Goal: Task Accomplishment & Management: Manage account settings

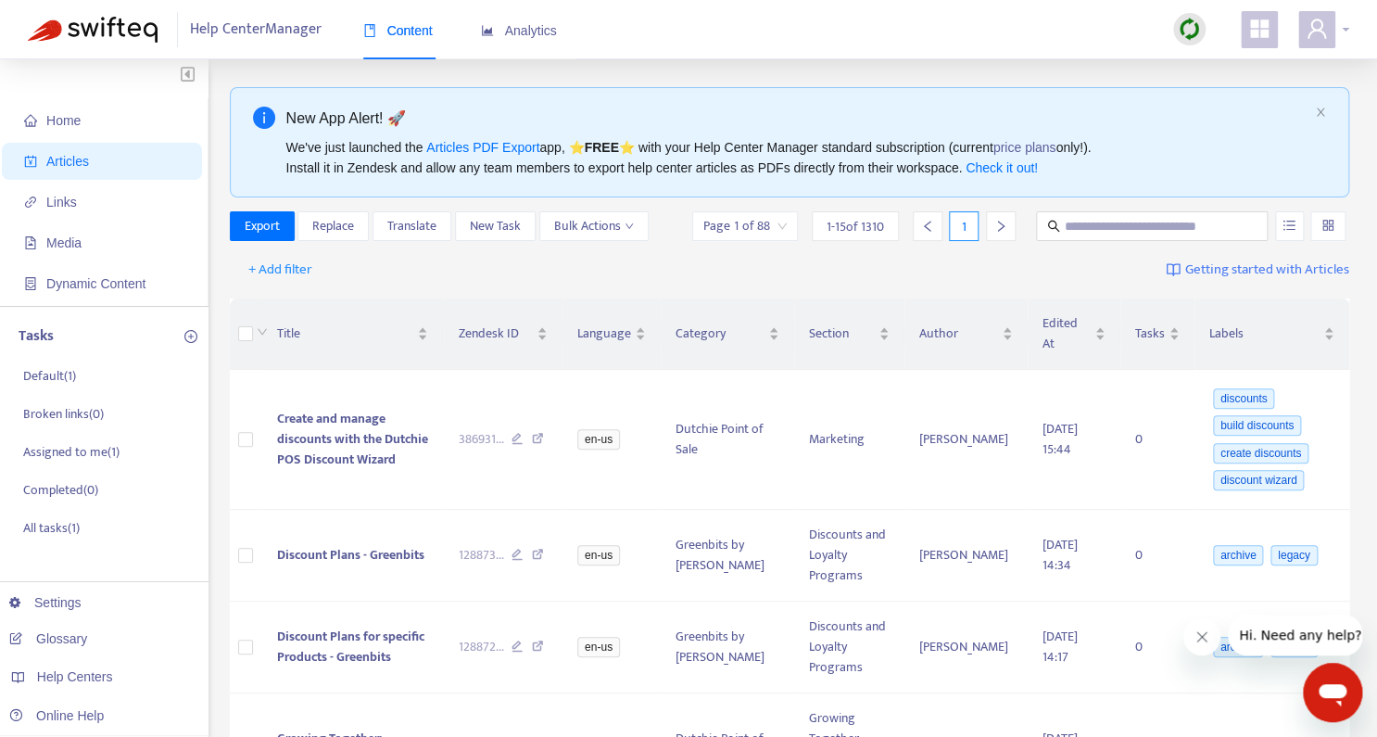
click at [1341, 32] on div at bounding box center [1323, 29] width 51 height 37
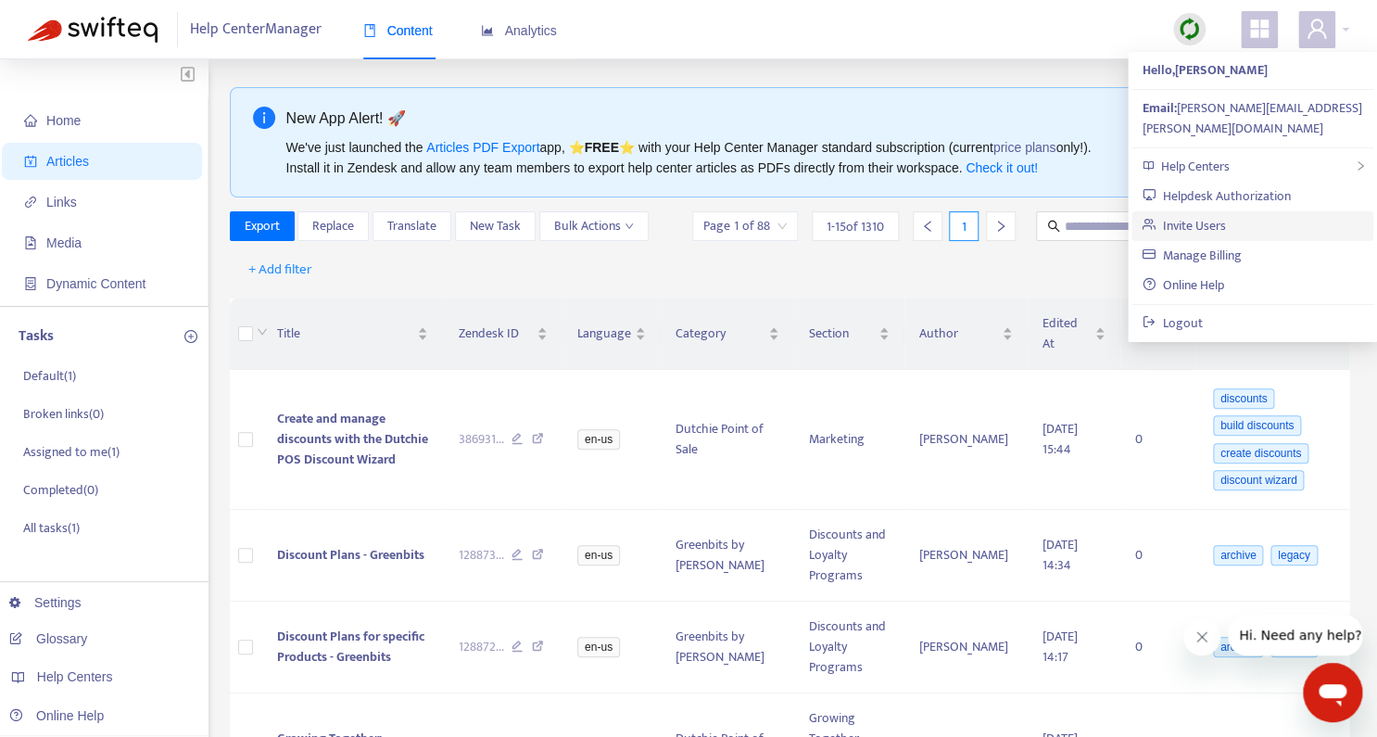
click at [1160, 215] on link "Invite Users" at bounding box center [1184, 225] width 83 height 21
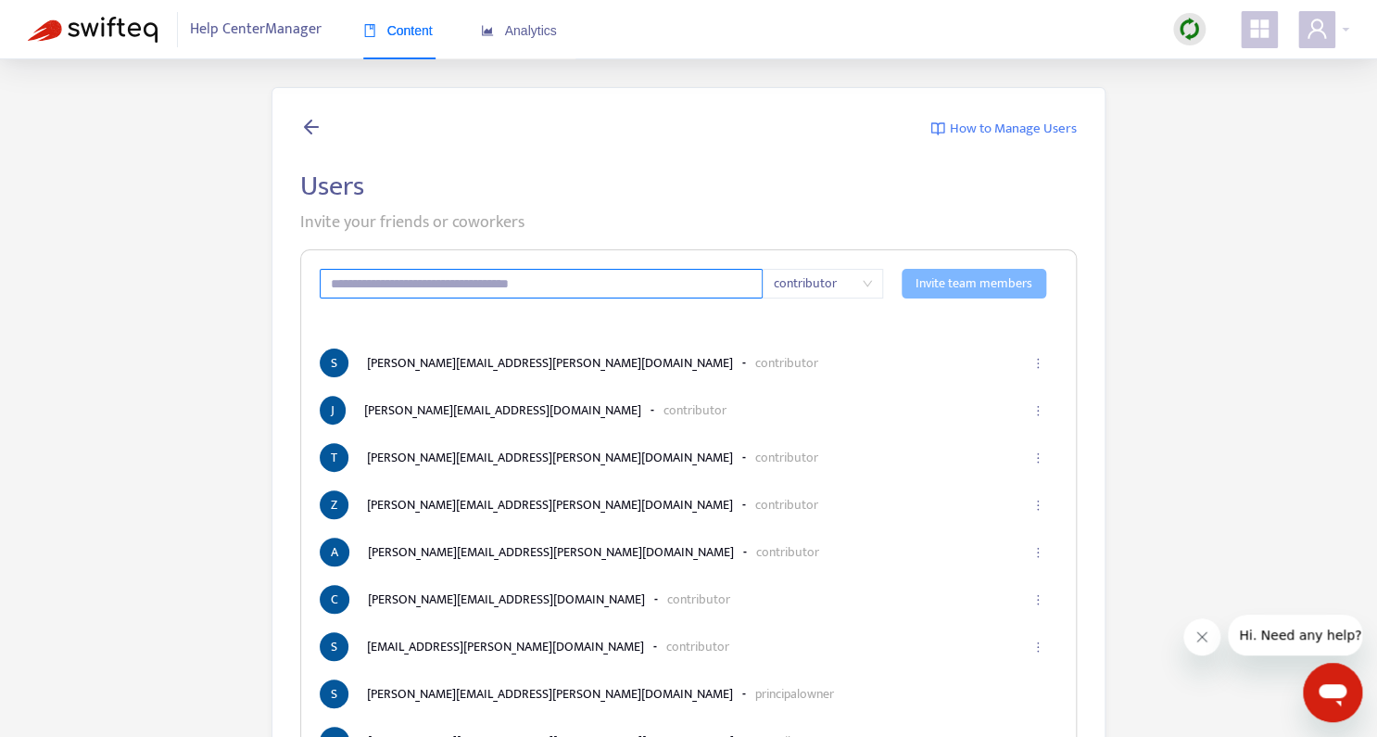
click at [599, 278] on input "text" at bounding box center [541, 284] width 443 height 30
paste input "**********"
click at [868, 285] on span "contributor" at bounding box center [823, 284] width 98 height 28
type input "**********"
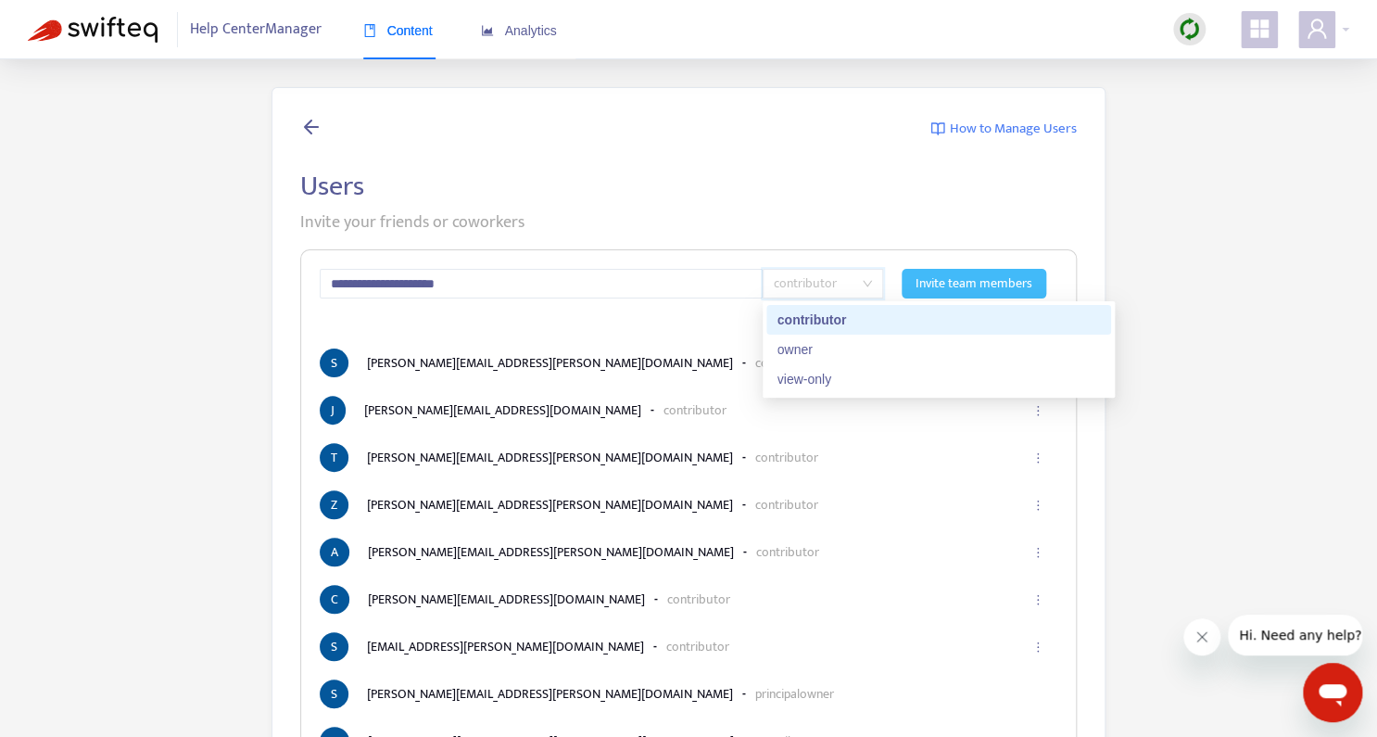
click at [940, 277] on span "Invite team members" at bounding box center [974, 283] width 117 height 20
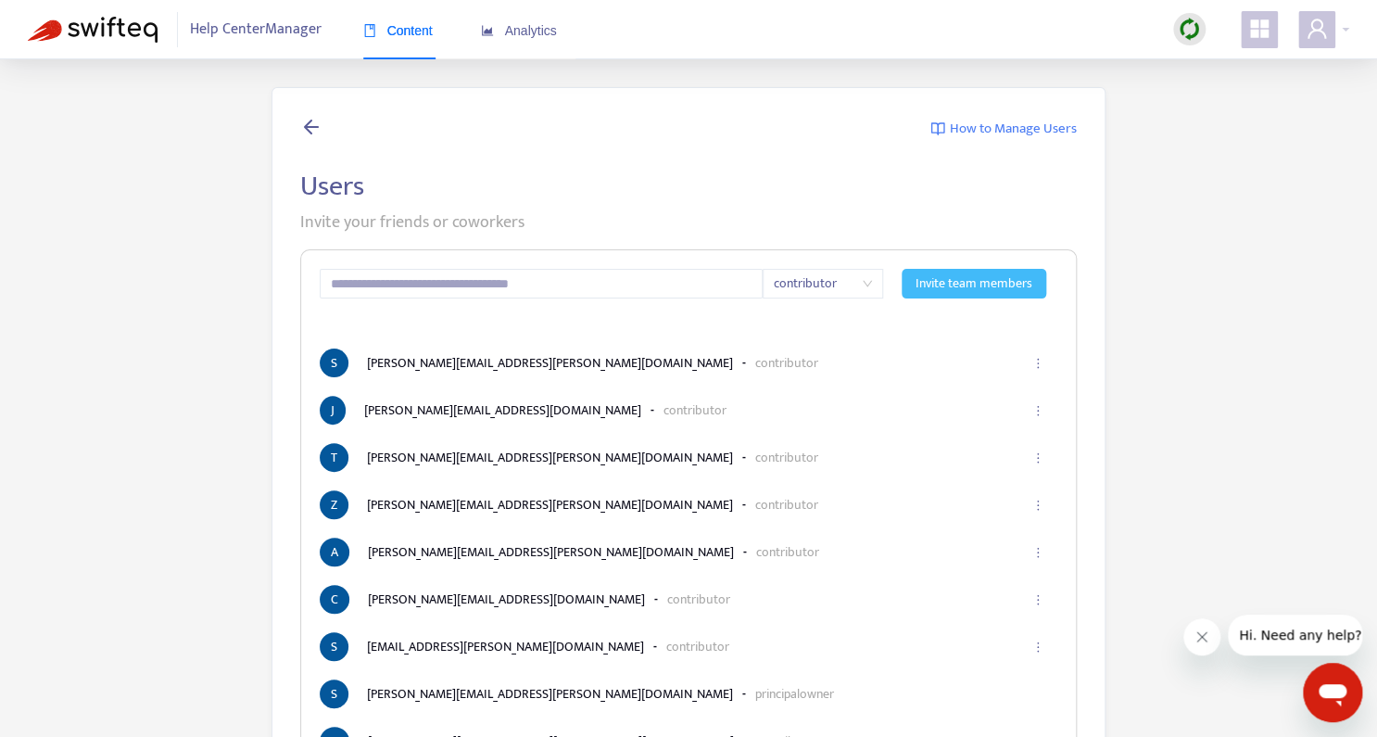
click at [111, 39] on img at bounding box center [93, 30] width 130 height 26
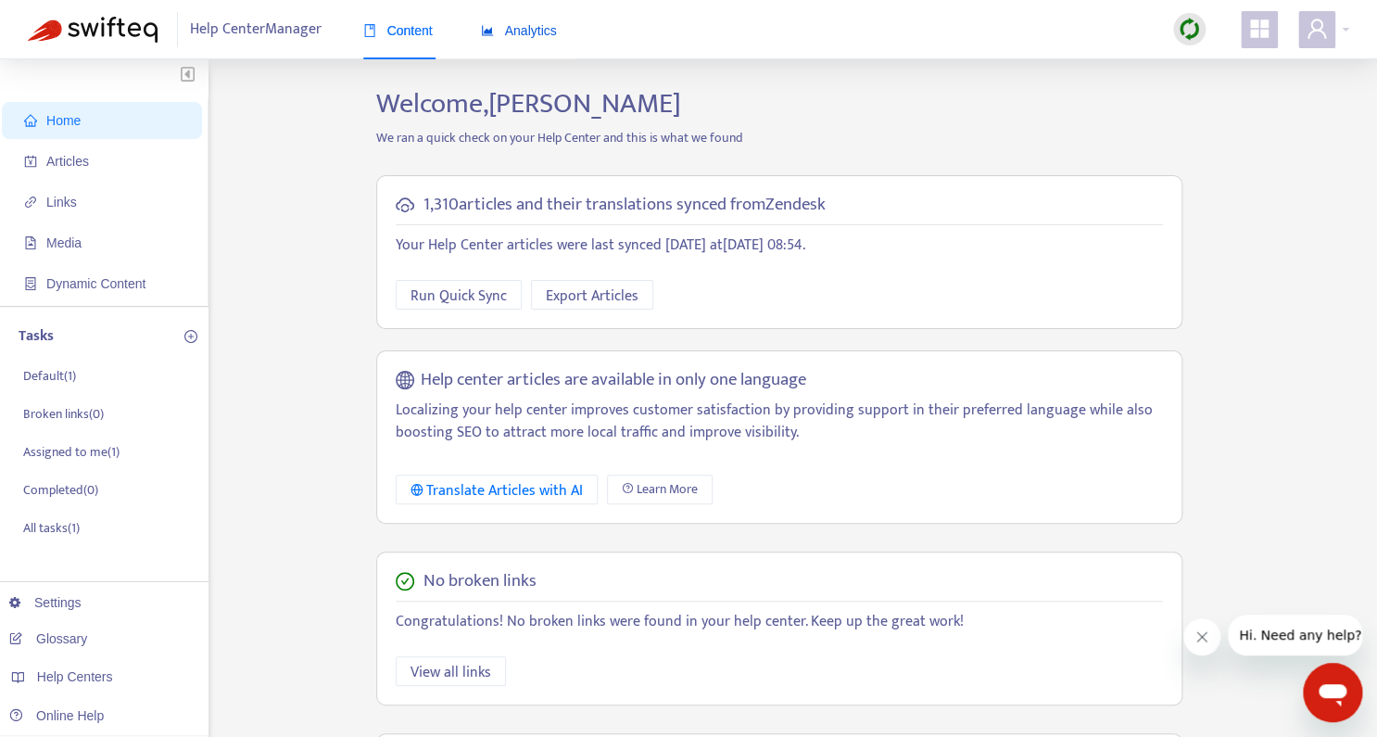
click at [537, 32] on span "Analytics" at bounding box center [519, 30] width 76 height 15
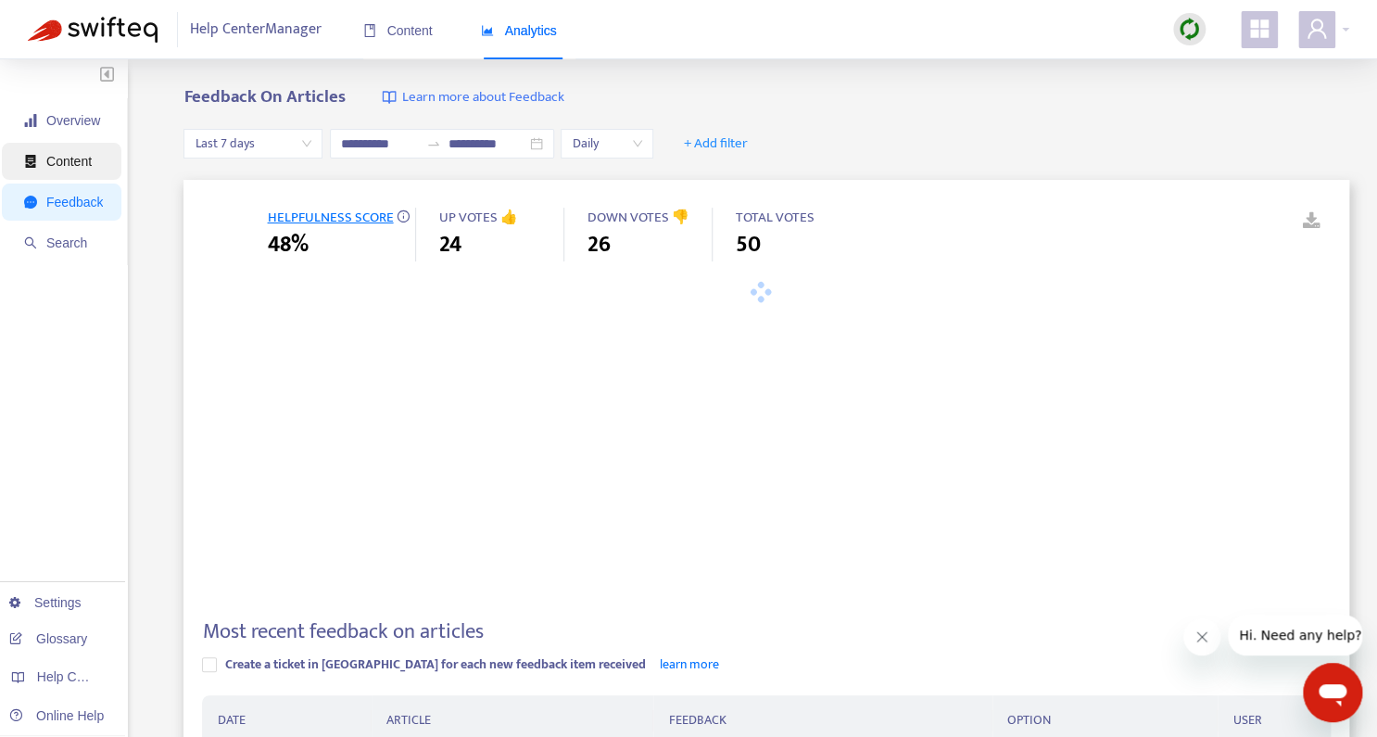
click at [62, 158] on span "Content" at bounding box center [68, 161] width 45 height 15
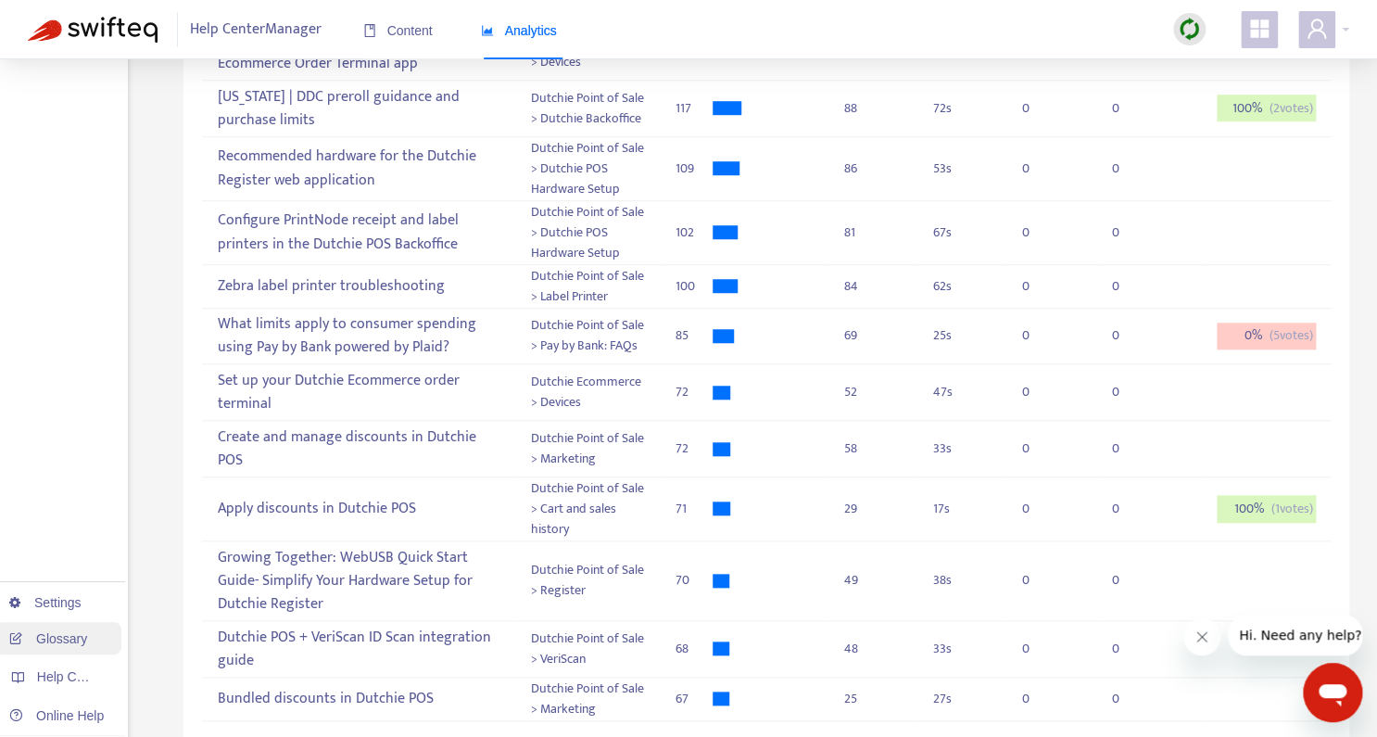
scroll to position [493, 0]
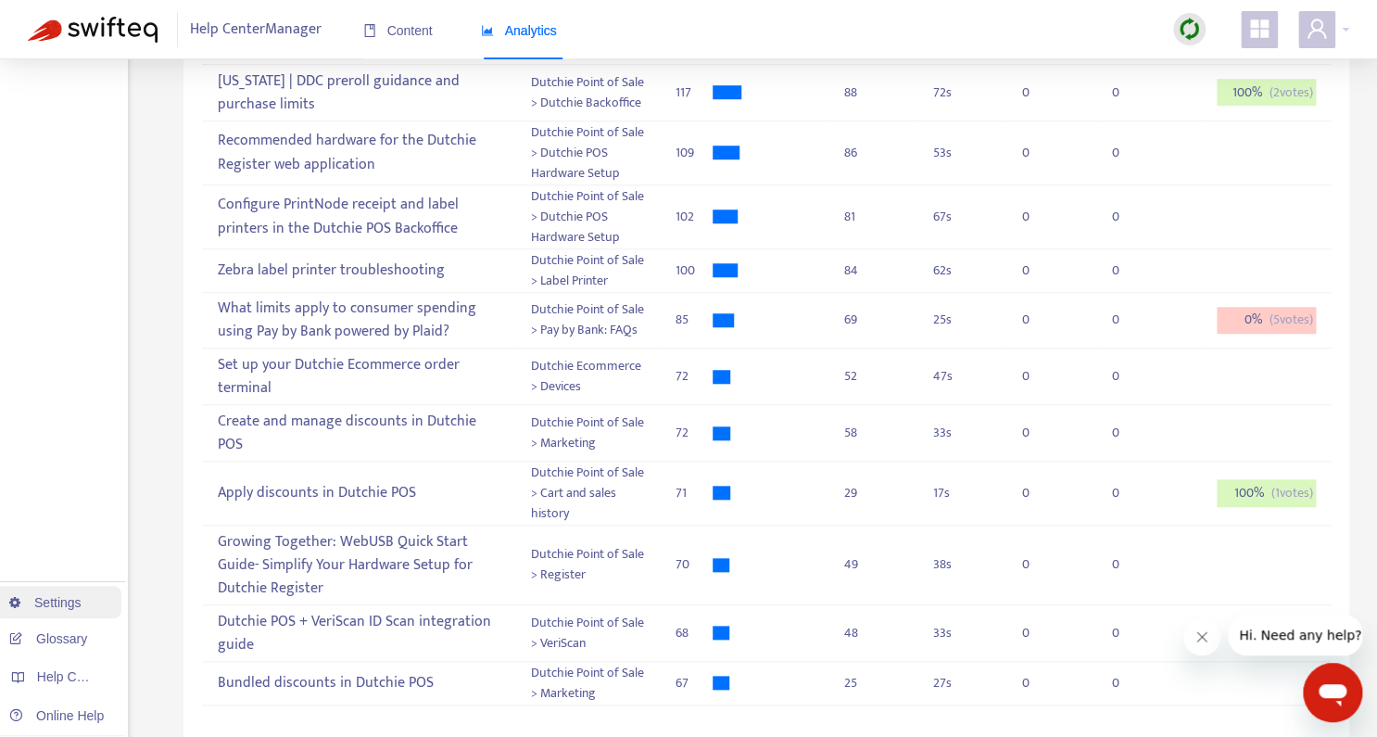
click at [50, 602] on link "Settings" at bounding box center [45, 602] width 72 height 15
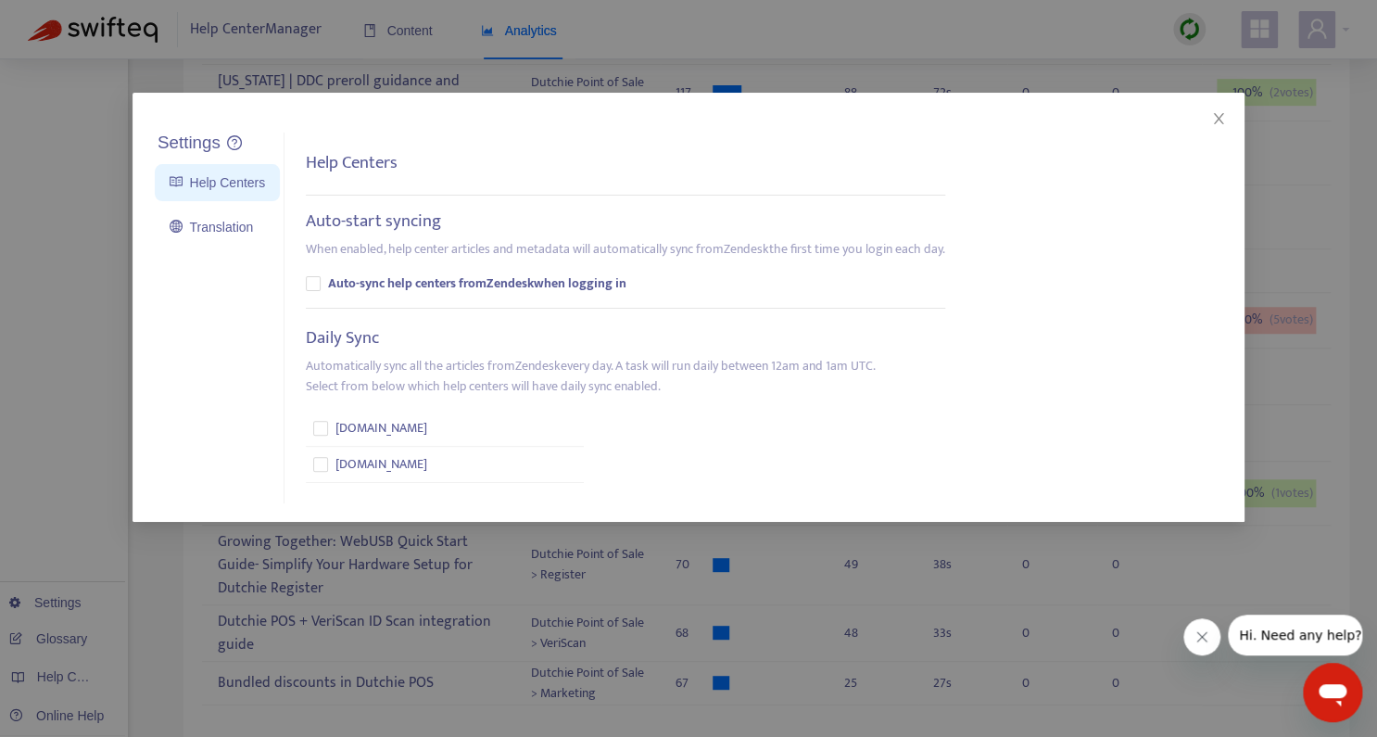
click at [90, 175] on div "Settings Help Centers Translation Settings Help Centers Auto-start syncing When…" at bounding box center [688, 368] width 1377 height 737
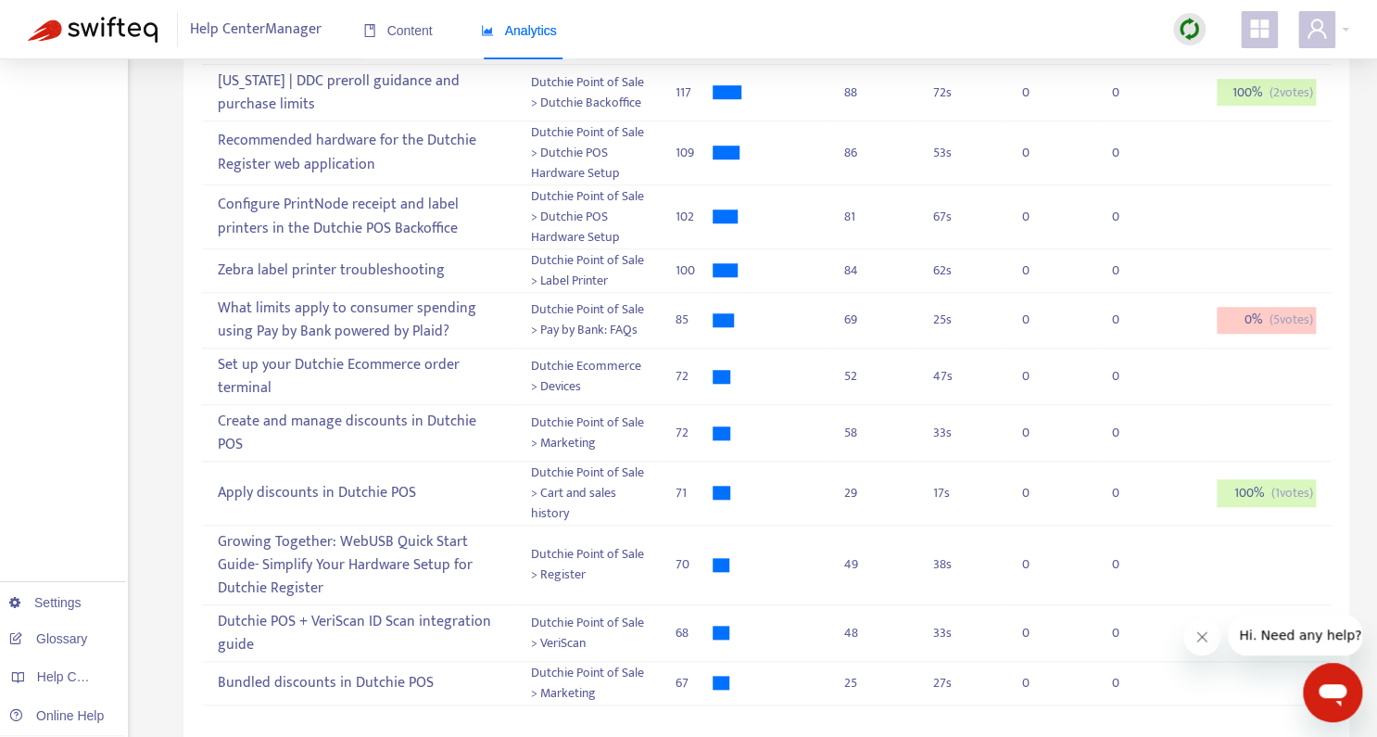
click at [130, 22] on img at bounding box center [93, 30] width 130 height 26
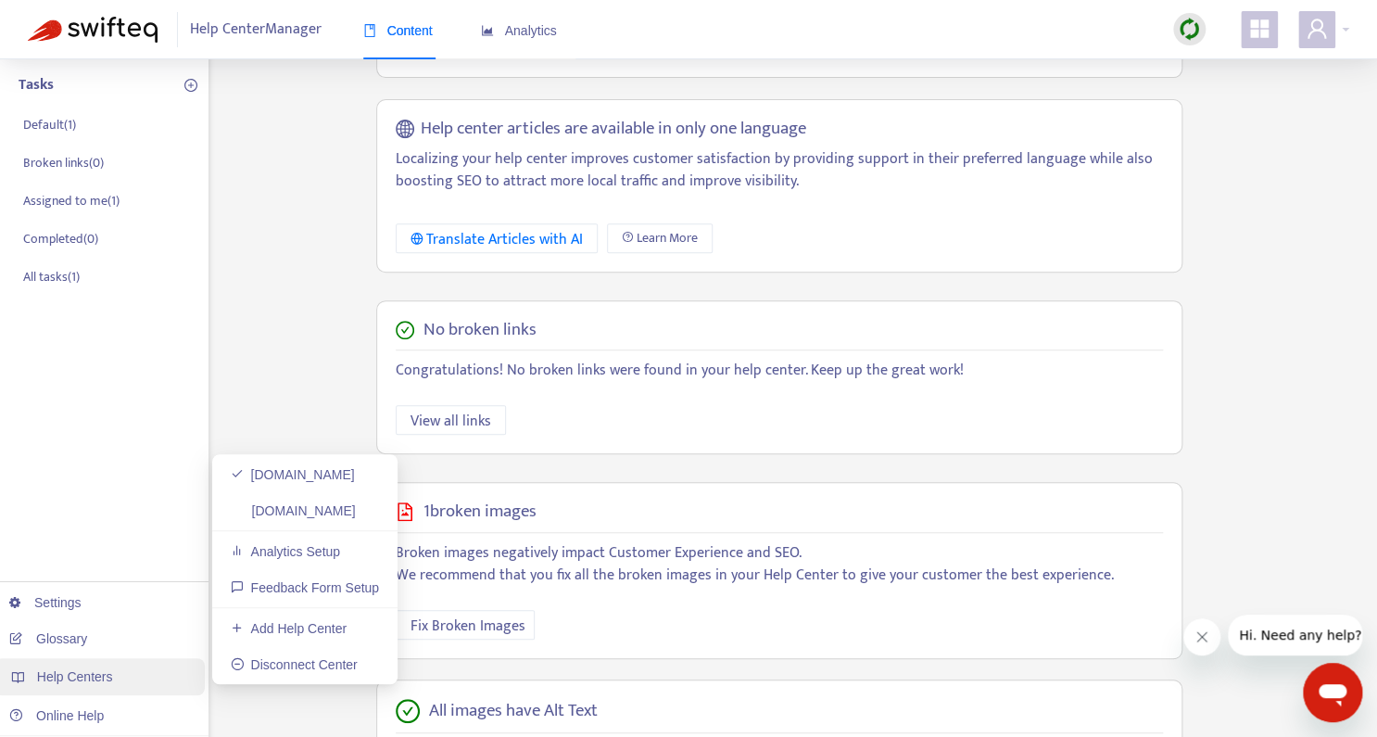
scroll to position [255, 0]
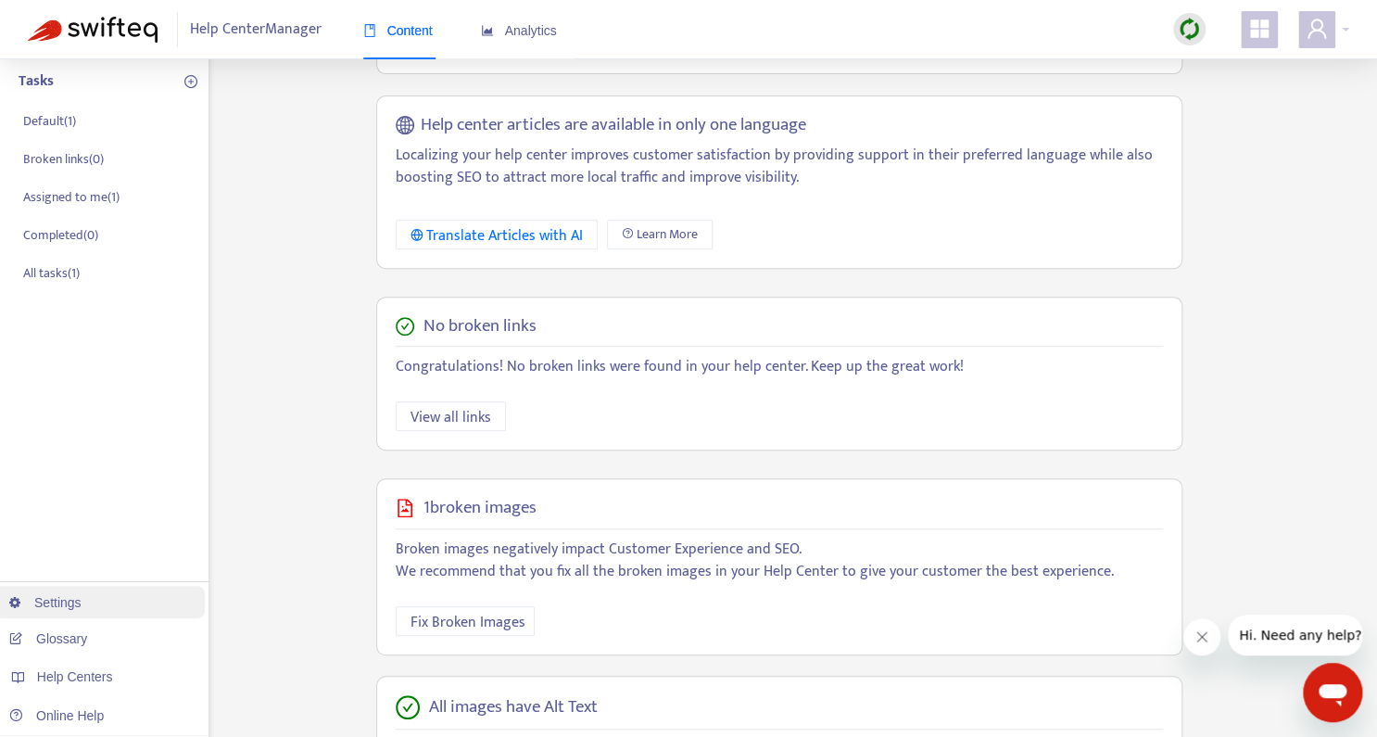
click at [70, 595] on link "Settings" at bounding box center [45, 602] width 72 height 15
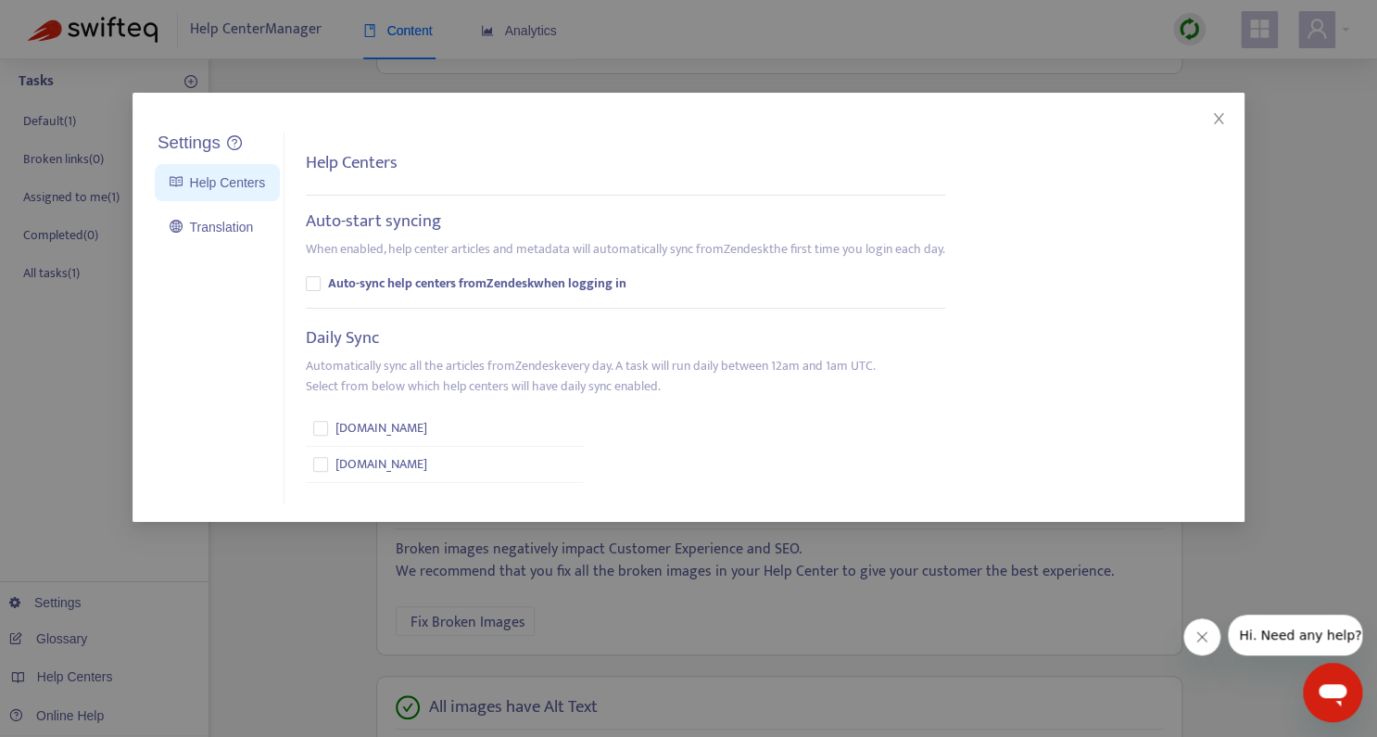
click at [1300, 21] on div "Settings Help Centers Translation Settings Help Centers Auto-start syncing When…" at bounding box center [688, 368] width 1377 height 737
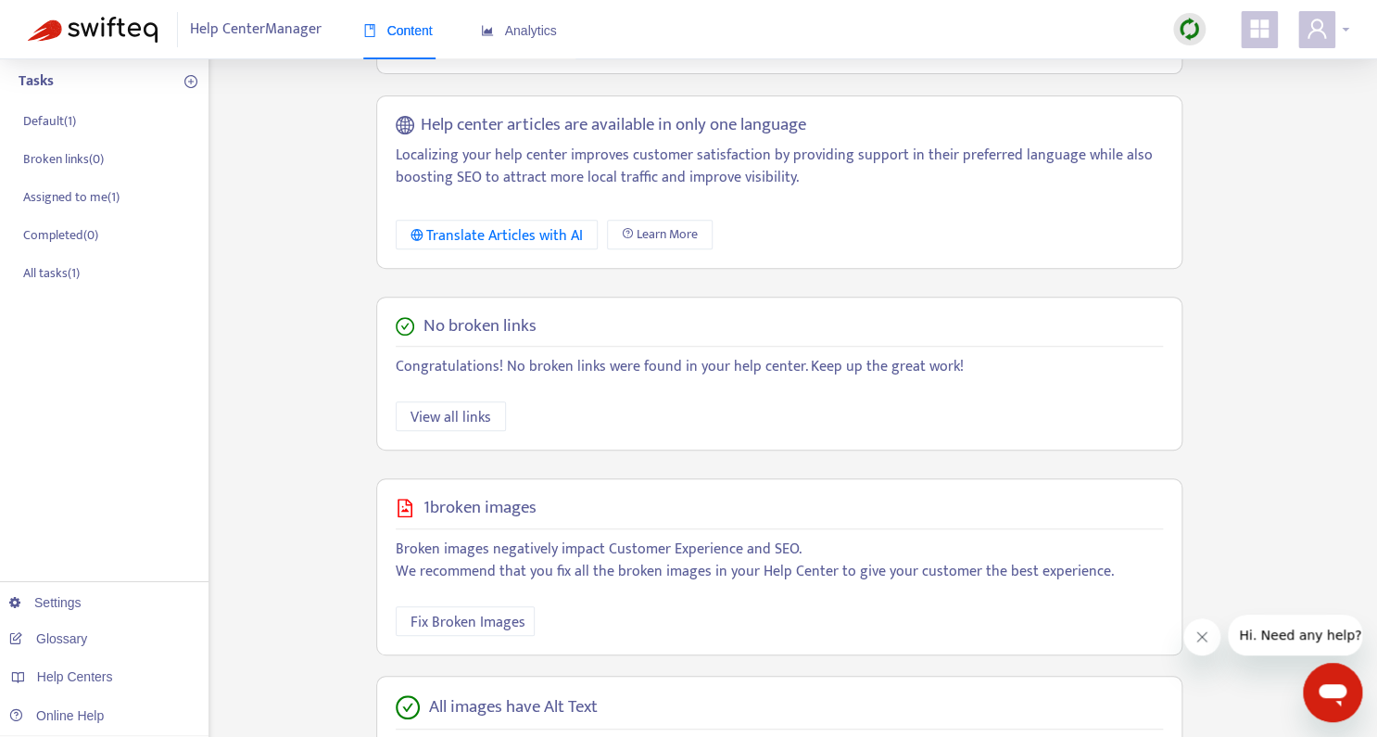
click at [1349, 29] on div at bounding box center [1323, 29] width 51 height 37
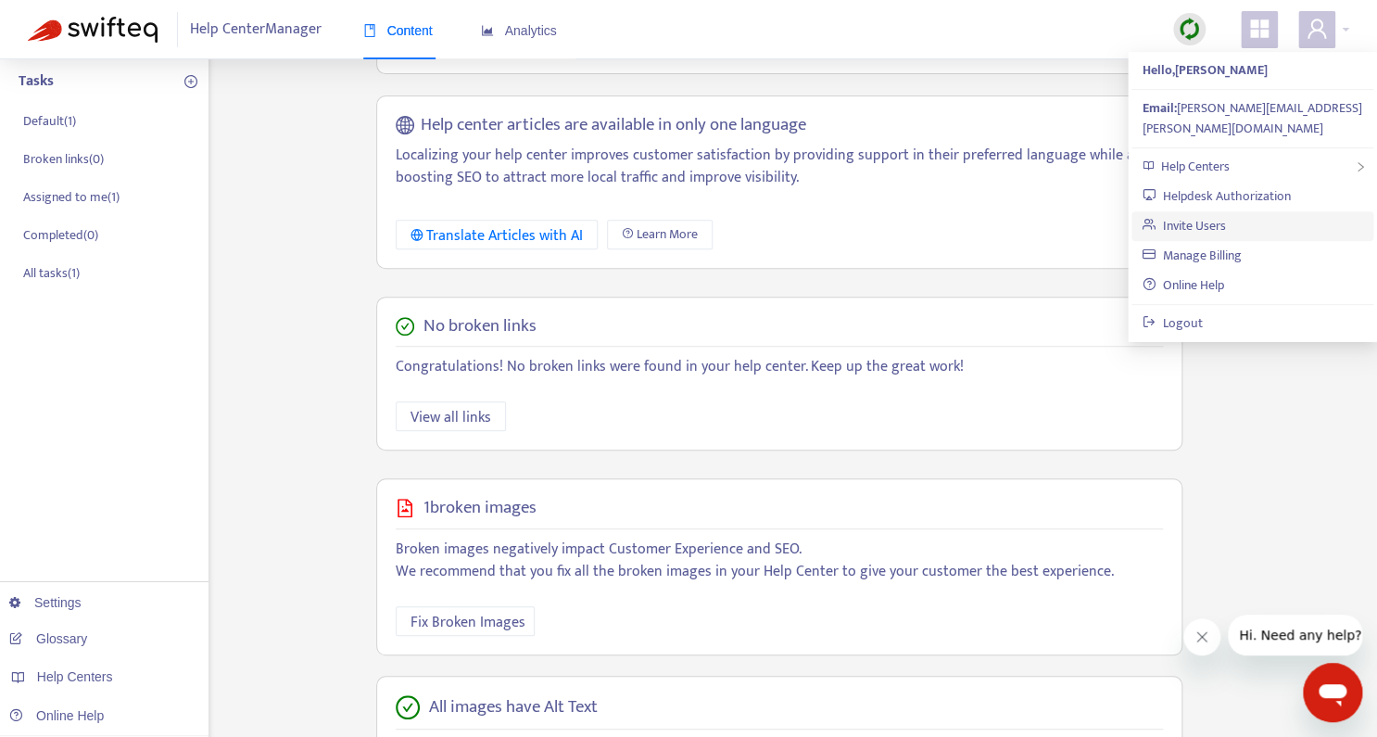
click at [1175, 215] on link "Invite Users" at bounding box center [1184, 225] width 83 height 21
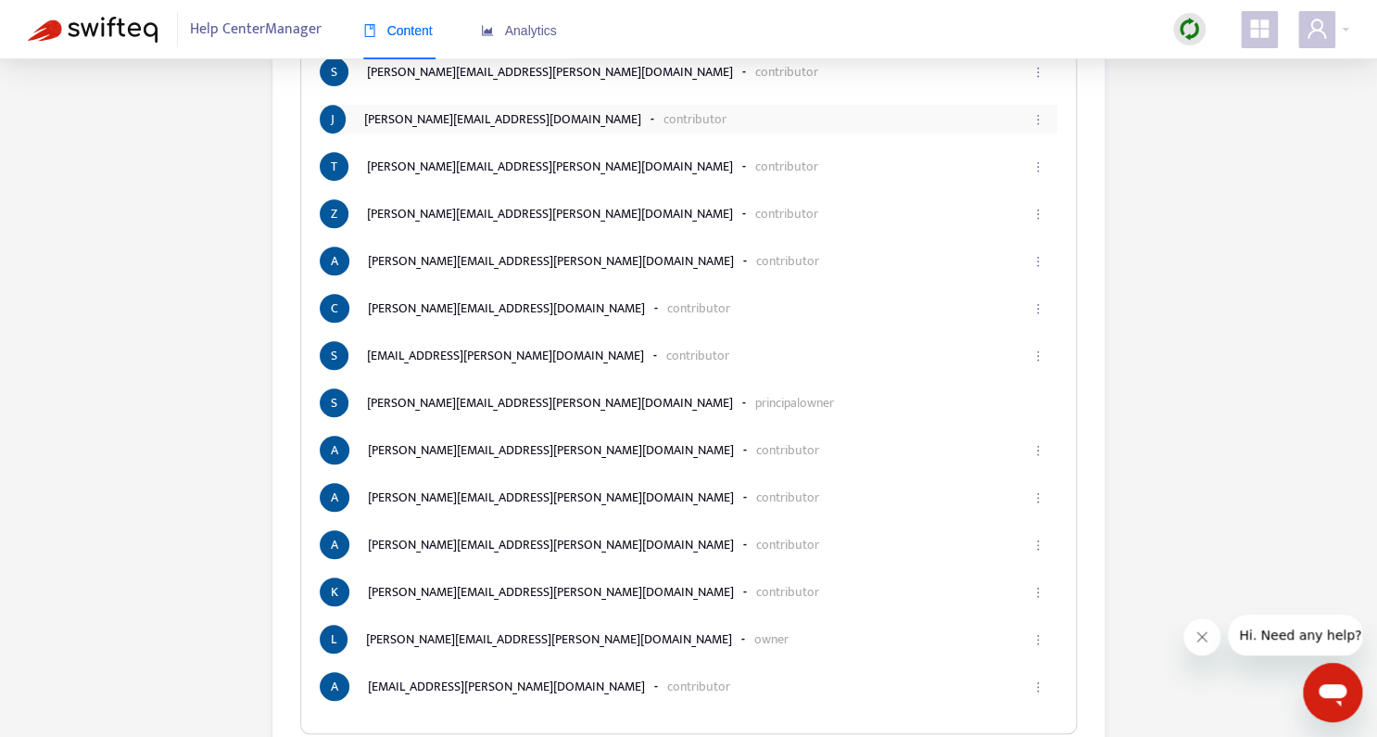
scroll to position [316, 0]
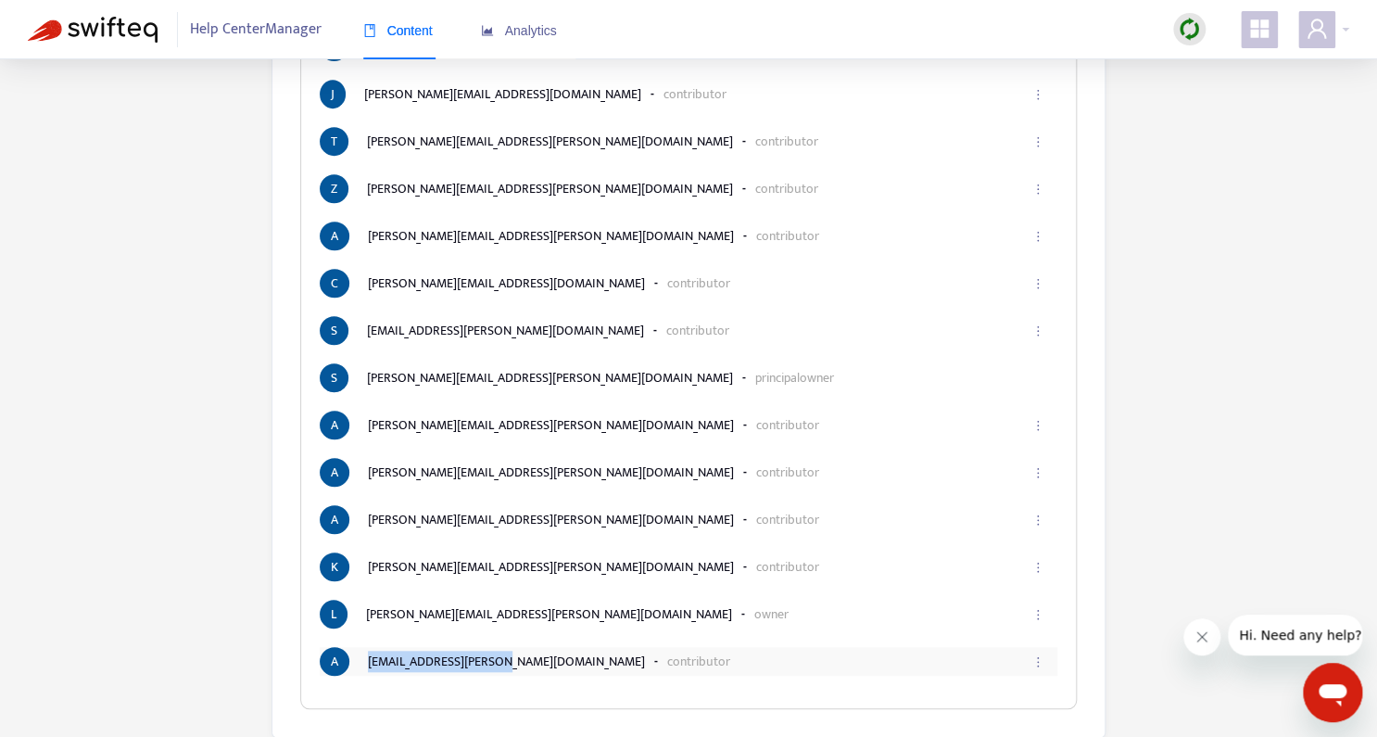
drag, startPoint x: 503, startPoint y: 661, endPoint x: 368, endPoint y: 660, distance: 135.3
click at [368, 660] on li "A [EMAIL_ADDRESS][PERSON_NAME][DOMAIN_NAME] - contributor" at bounding box center [689, 661] width 738 height 29
copy li "[EMAIL_ADDRESS][PERSON_NAME][DOMAIN_NAME]"
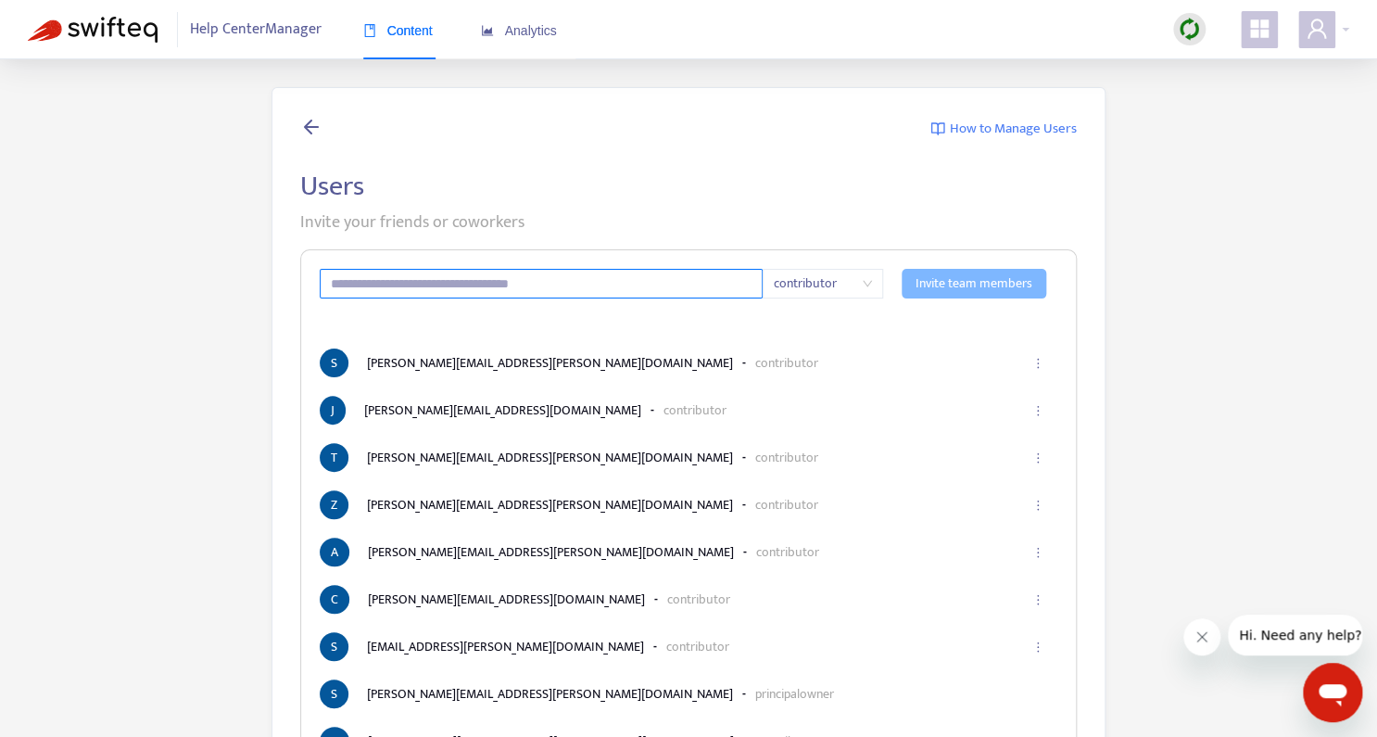
click at [447, 272] on input "text" at bounding box center [541, 284] width 443 height 30
paste input "**********"
type input "**********"
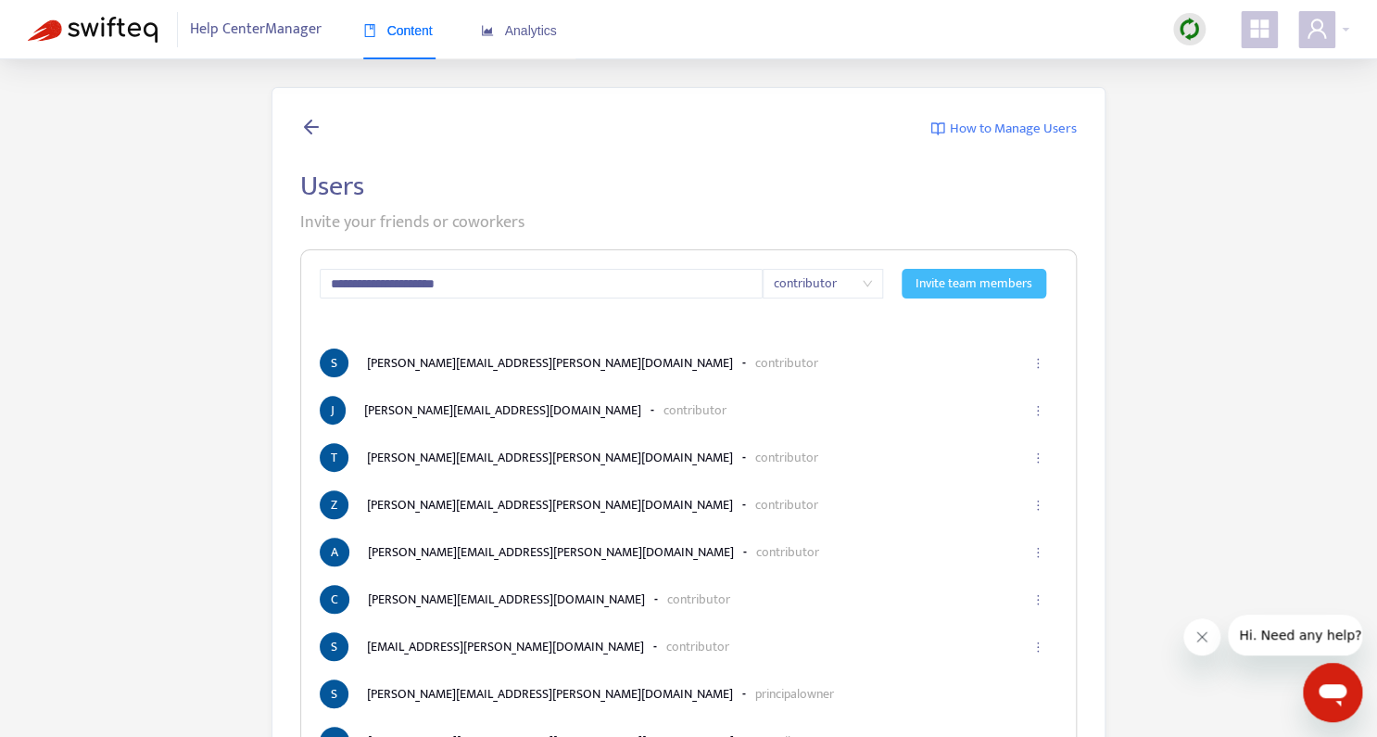
click at [932, 277] on span "Invite team members" at bounding box center [974, 283] width 117 height 20
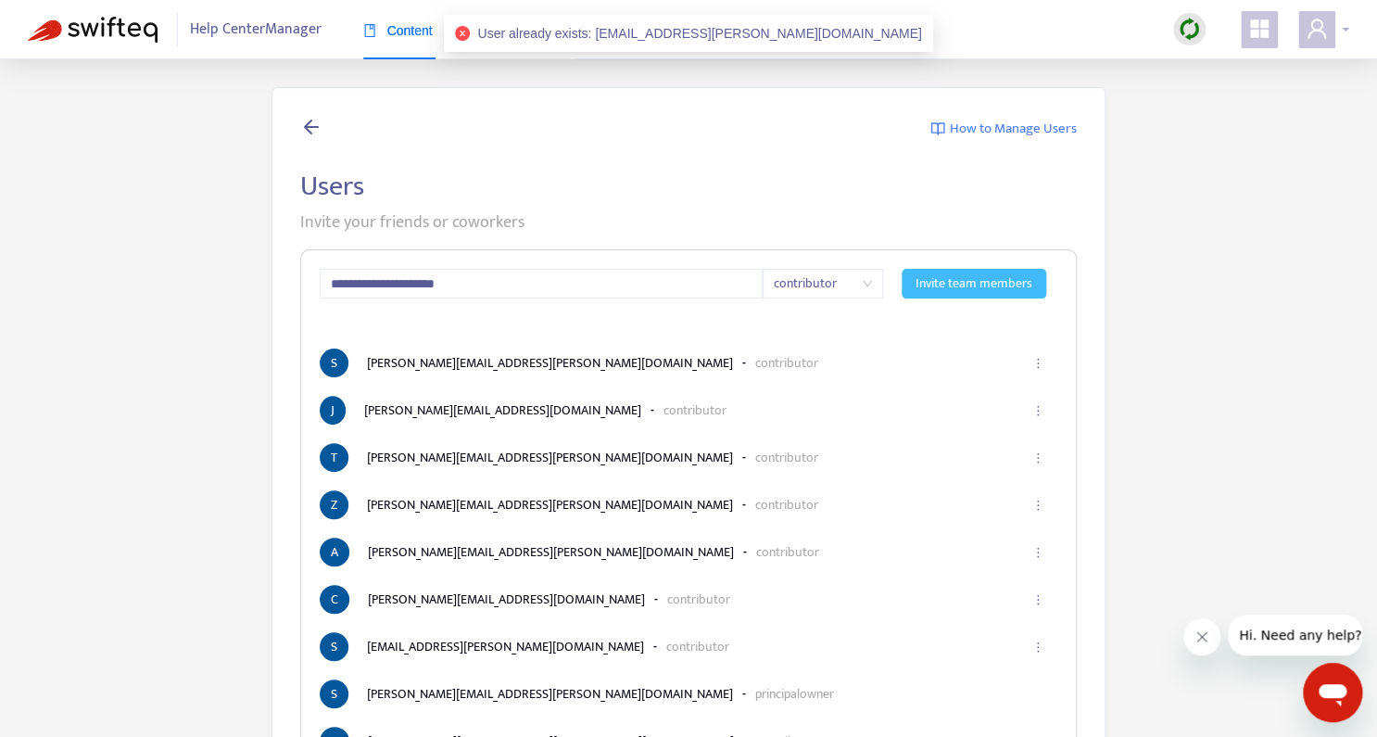
click at [1341, 28] on div at bounding box center [1323, 29] width 51 height 37
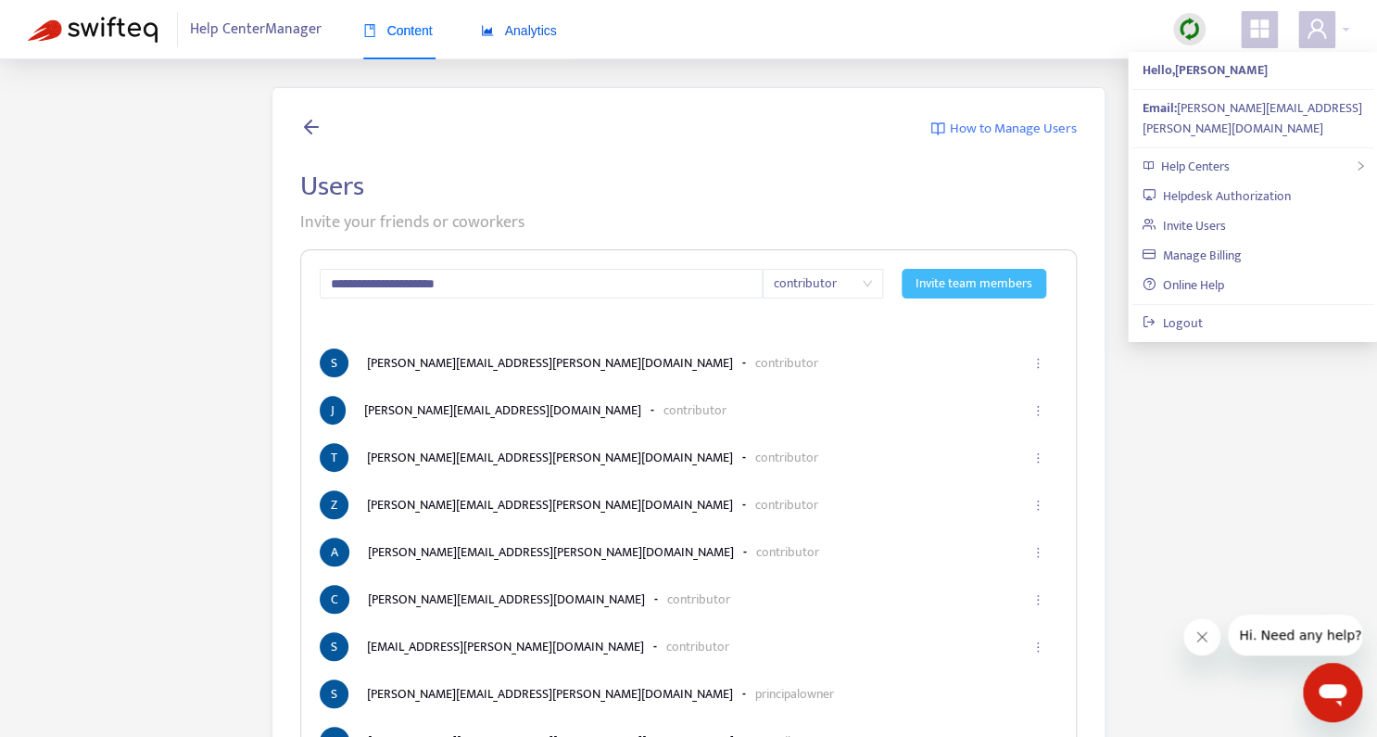
click at [524, 34] on span "Analytics" at bounding box center [519, 30] width 76 height 15
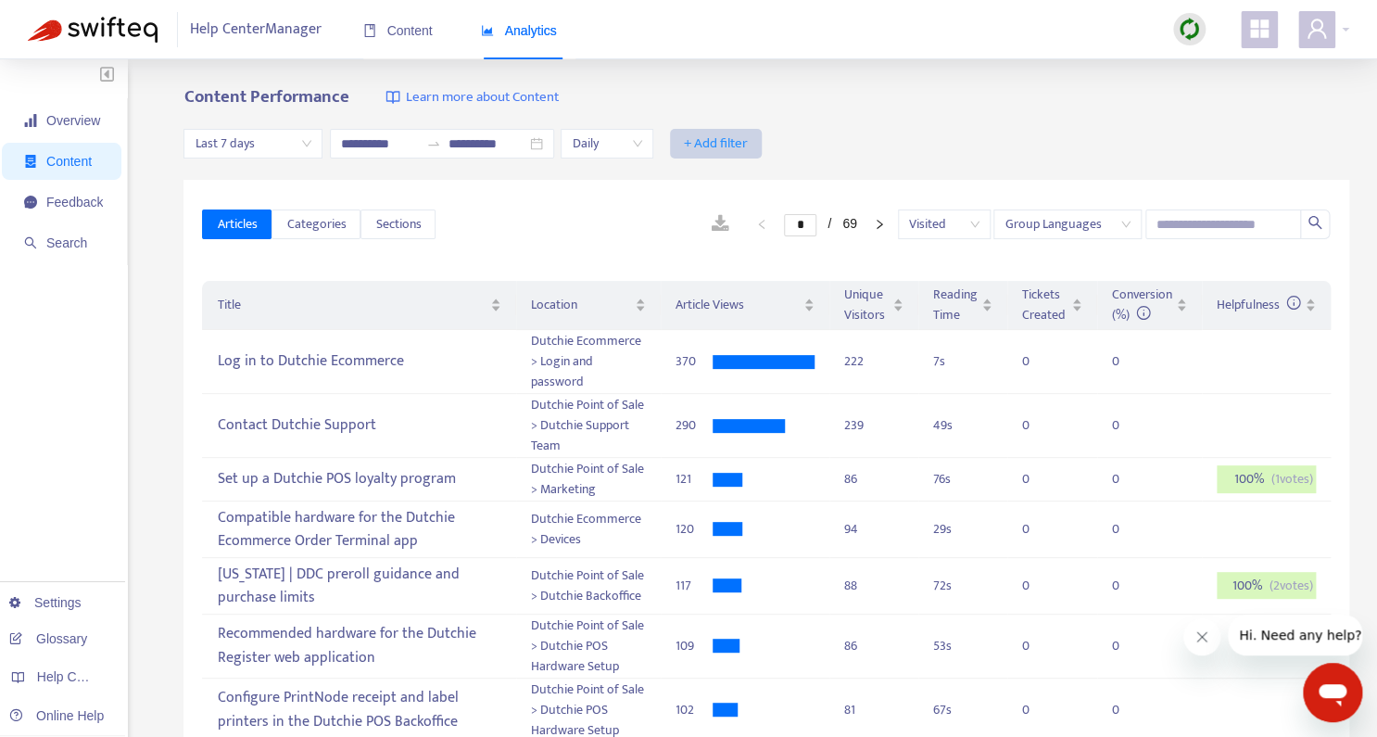
click at [748, 145] on span "+ Add filter" at bounding box center [716, 144] width 64 height 22
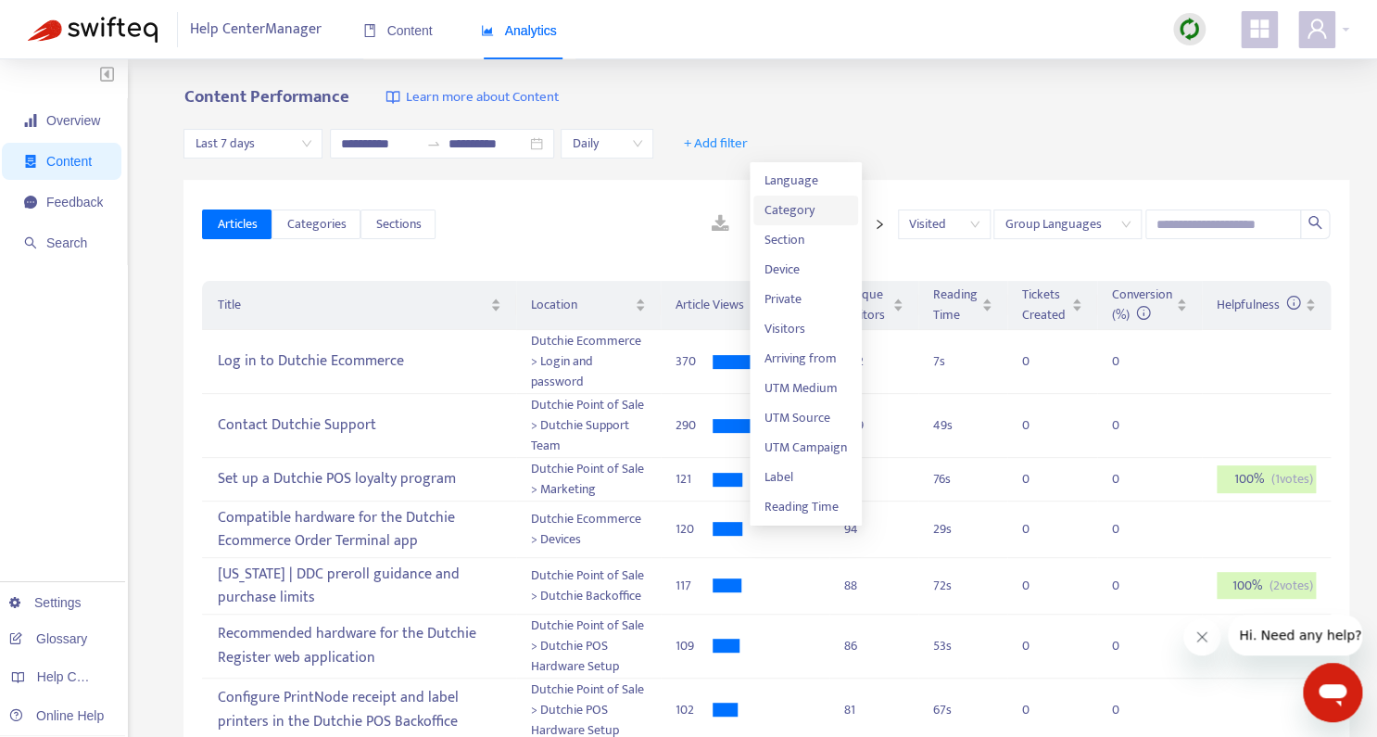
click at [792, 211] on span "Category" at bounding box center [806, 210] width 82 height 20
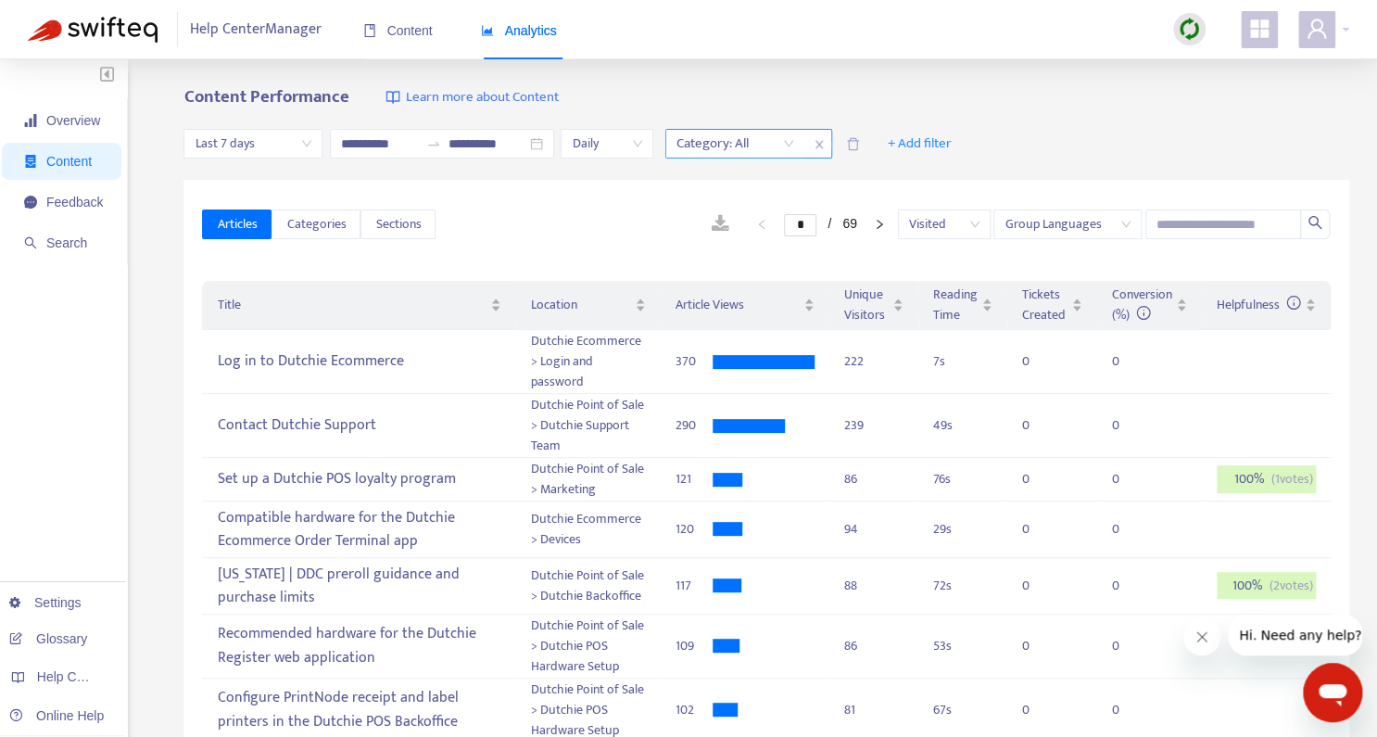
click at [782, 146] on div at bounding box center [726, 144] width 112 height 22
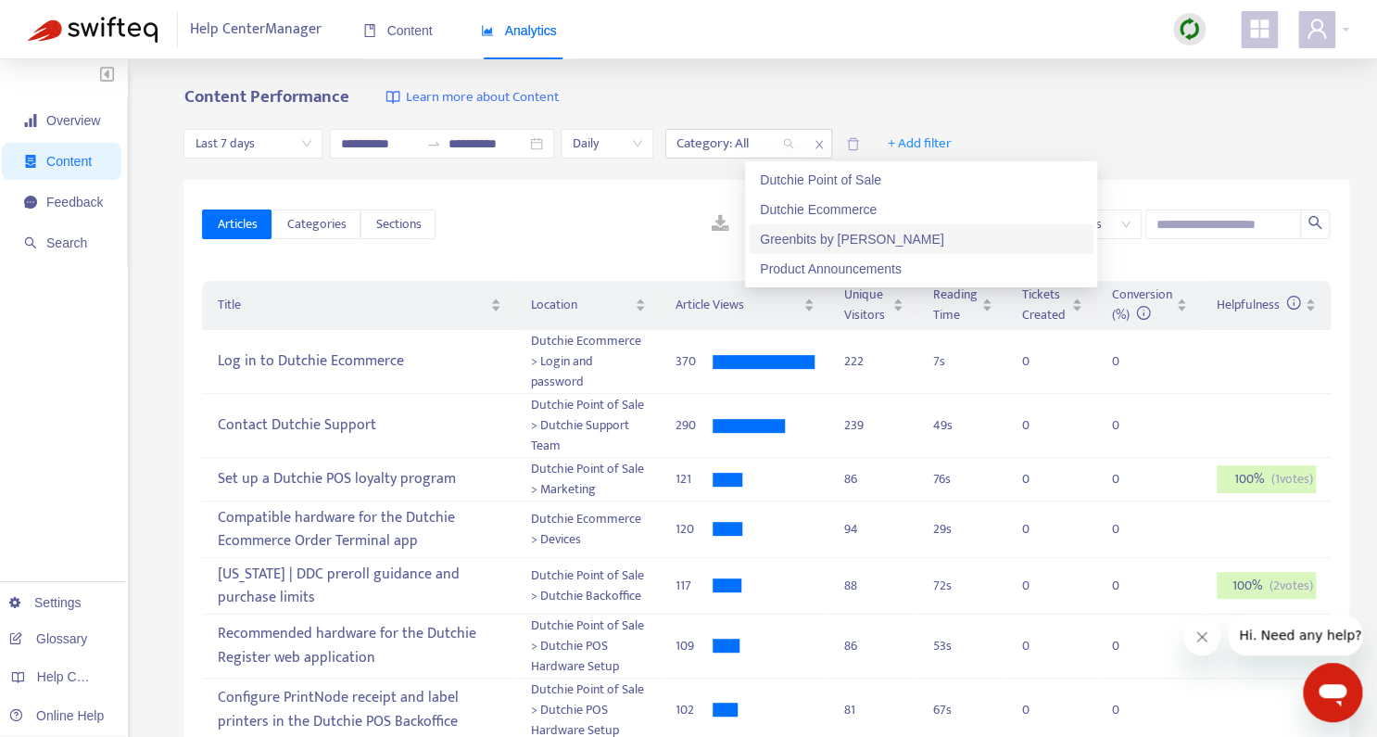
click at [823, 234] on div "Greenbits by [PERSON_NAME]" at bounding box center [921, 239] width 323 height 20
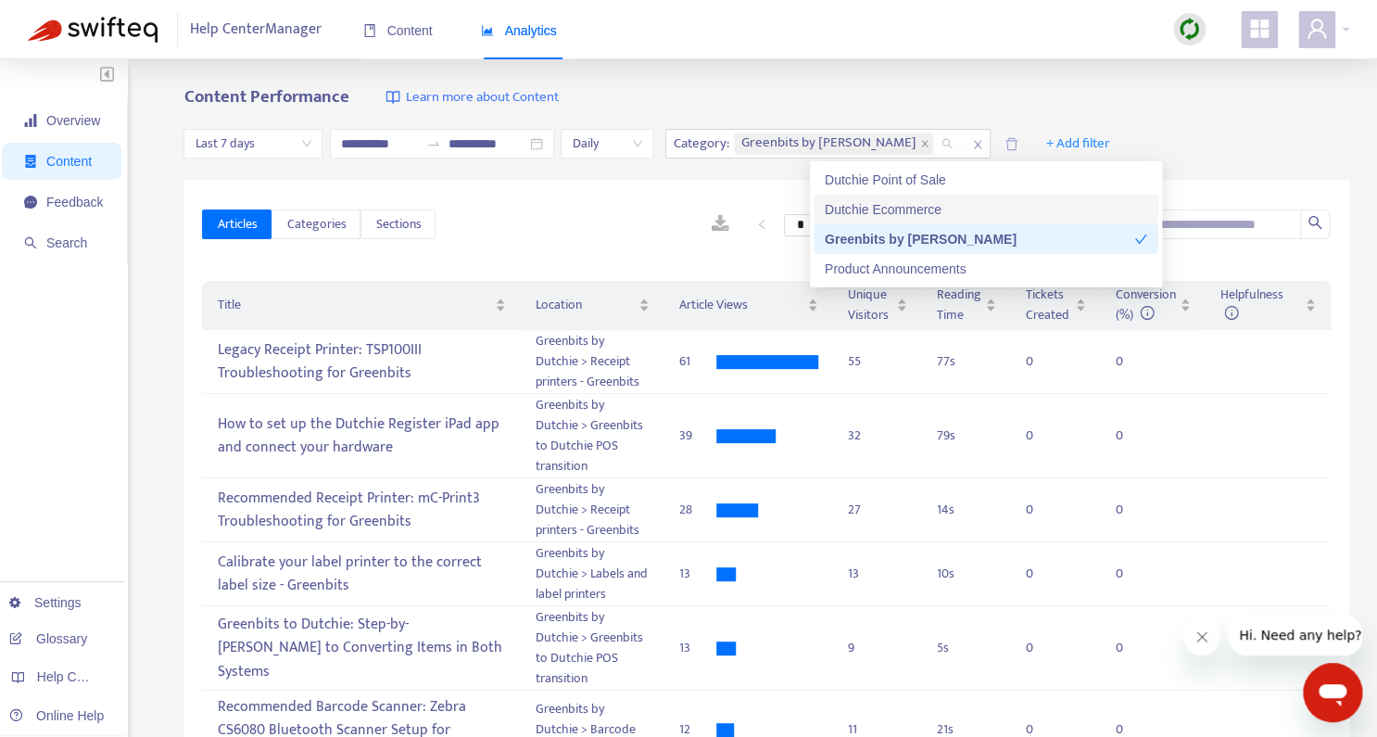
click at [307, 140] on span "Last 7 days" at bounding box center [253, 144] width 117 height 28
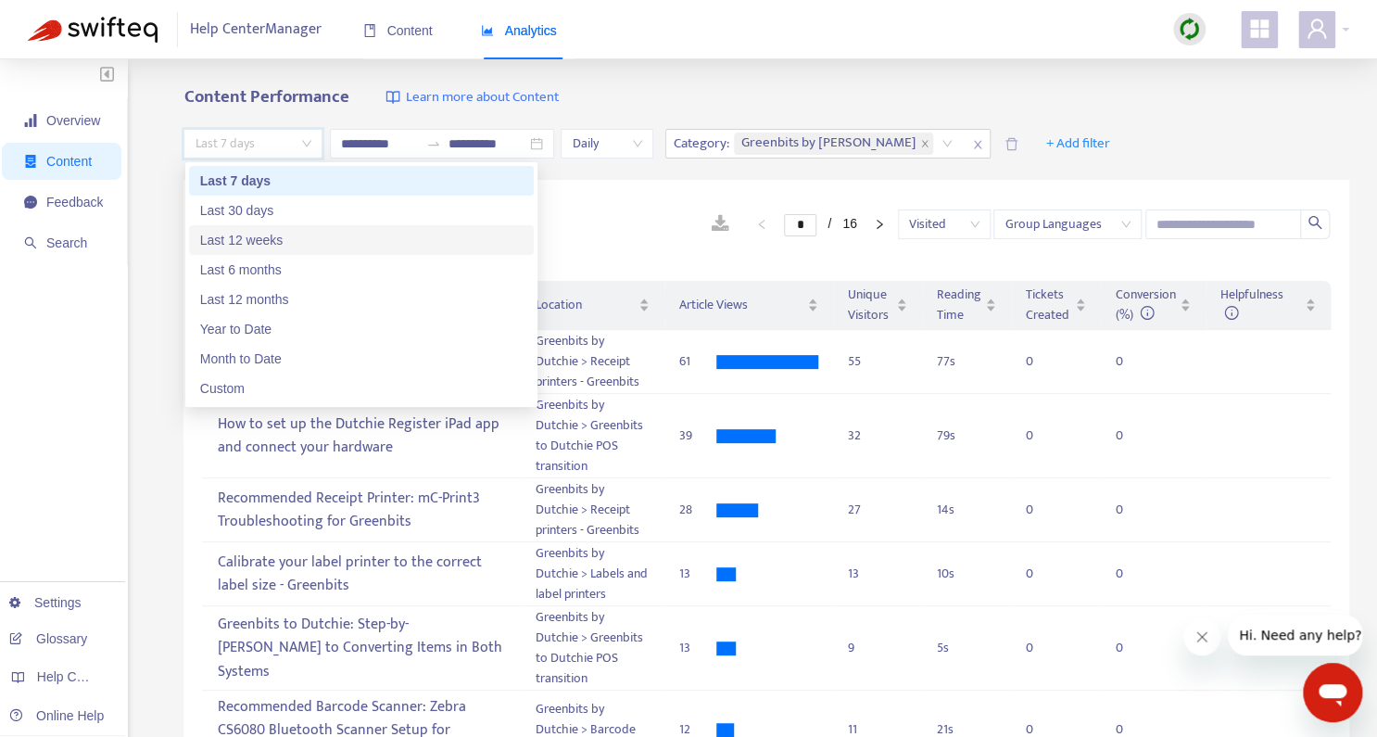
click at [284, 245] on div "Last 12 weeks" at bounding box center [361, 240] width 323 height 20
type input "**********"
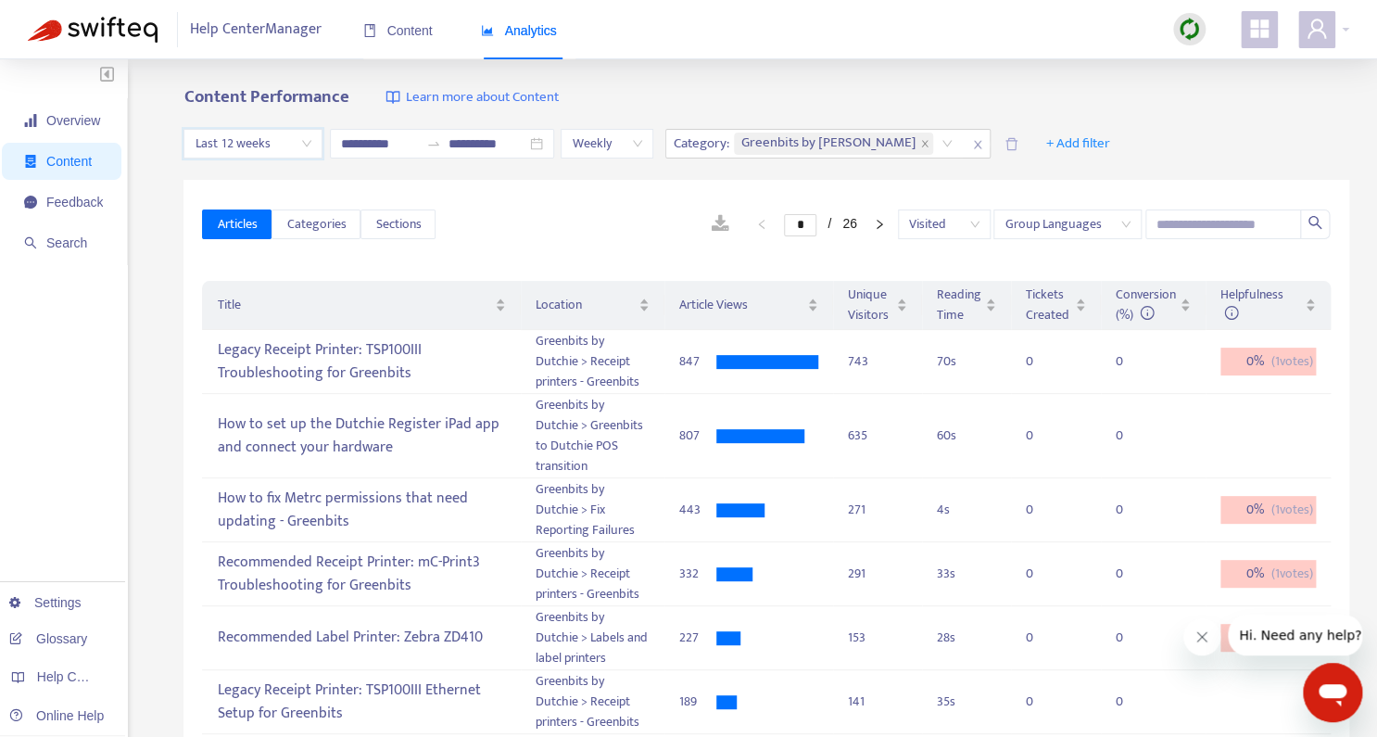
click at [703, 222] on link at bounding box center [719, 224] width 55 height 28
click at [590, 211] on div "* / 26 Visited Group Languages" at bounding box center [883, 224] width 895 height 30
click at [704, 222] on link at bounding box center [719, 224] width 55 height 28
